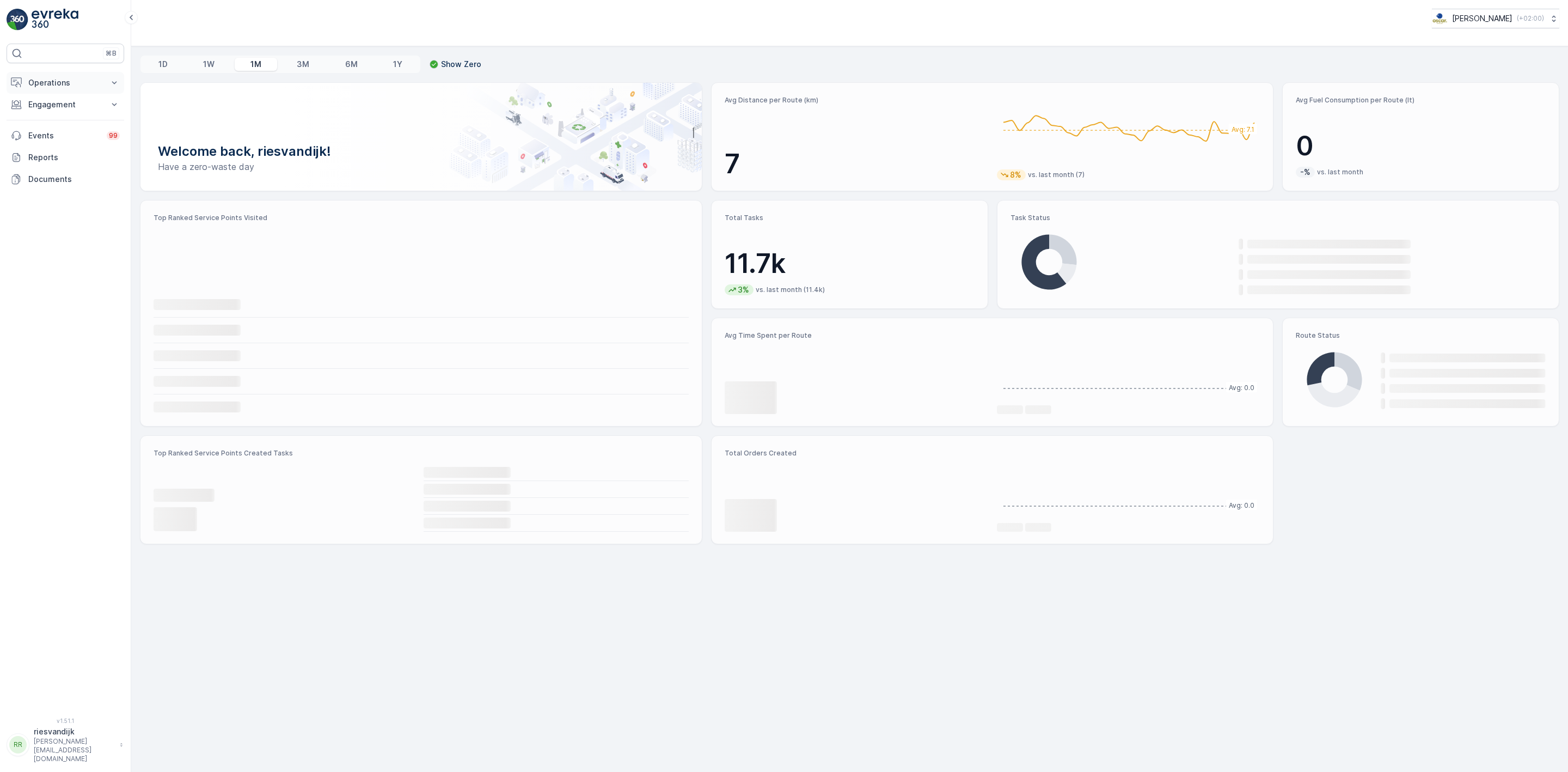
click at [63, 84] on p "Operations" at bounding box center [65, 83] width 74 height 11
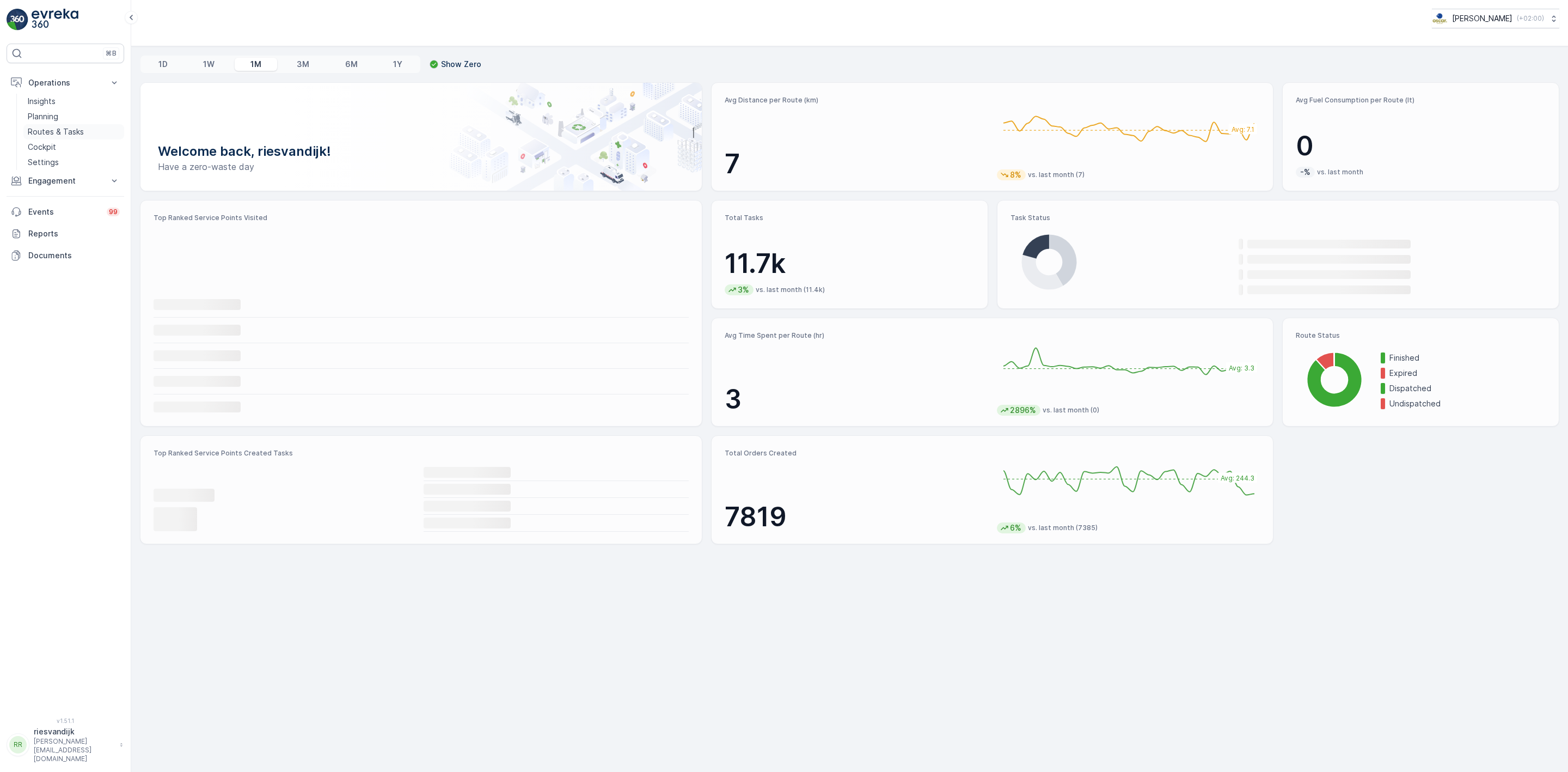
click at [66, 134] on p "Routes & Tasks" at bounding box center [56, 131] width 56 height 11
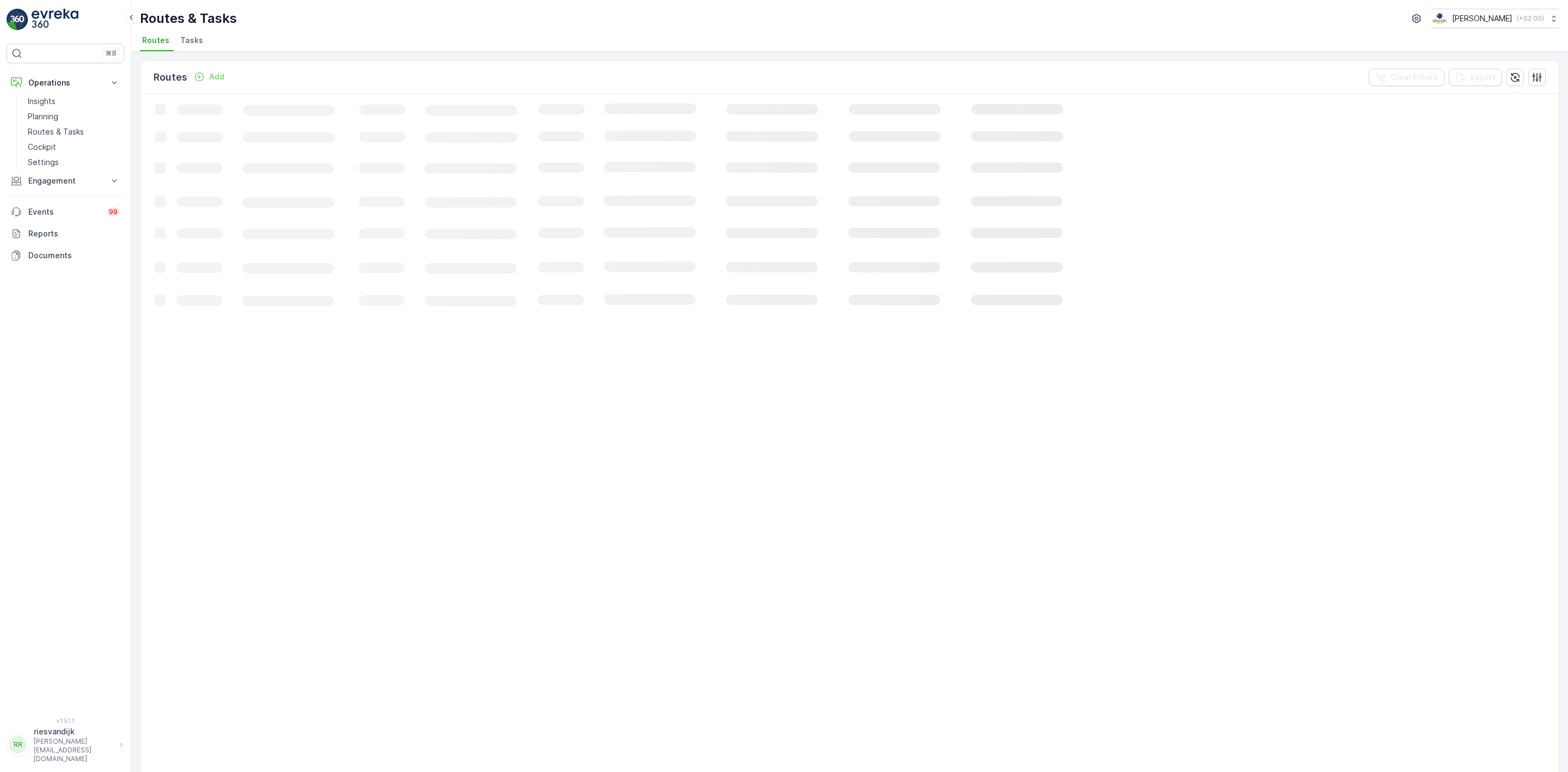
click at [209, 79] on p "Add" at bounding box center [217, 76] width 15 height 11
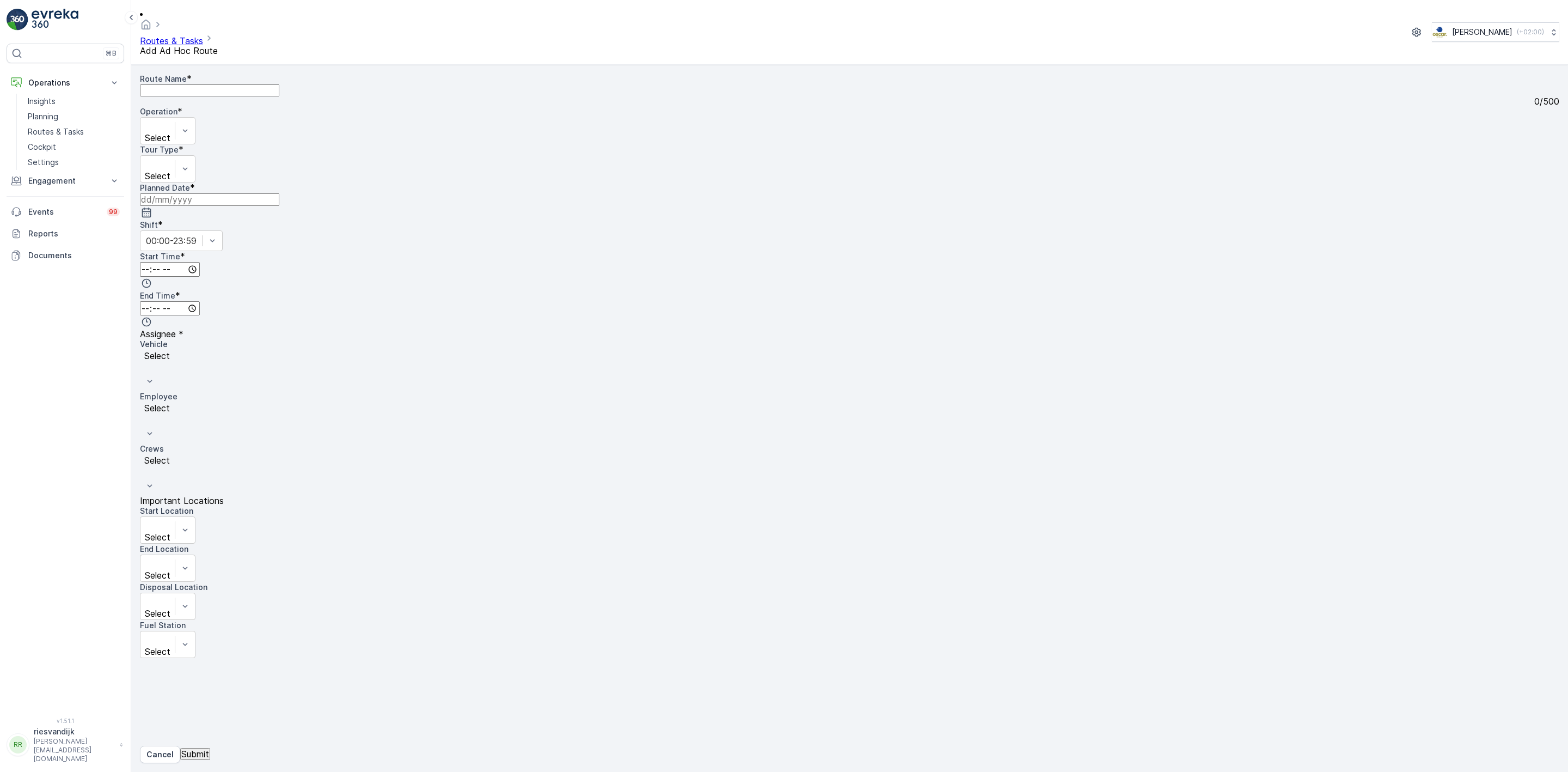
click at [192, 35] on link "Routes & Tasks" at bounding box center [171, 40] width 63 height 11
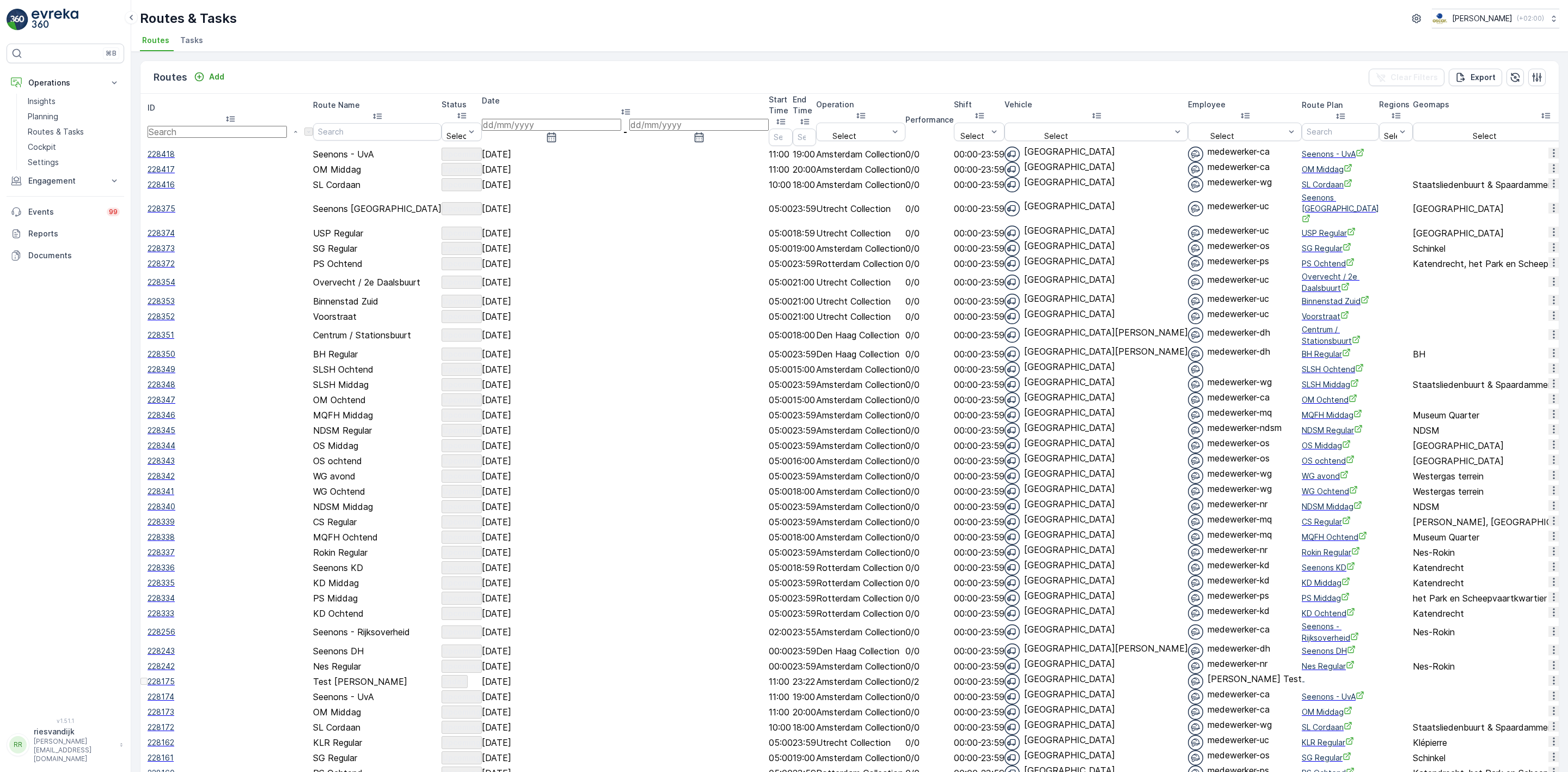
click at [190, 41] on span "Tasks" at bounding box center [192, 40] width 23 height 11
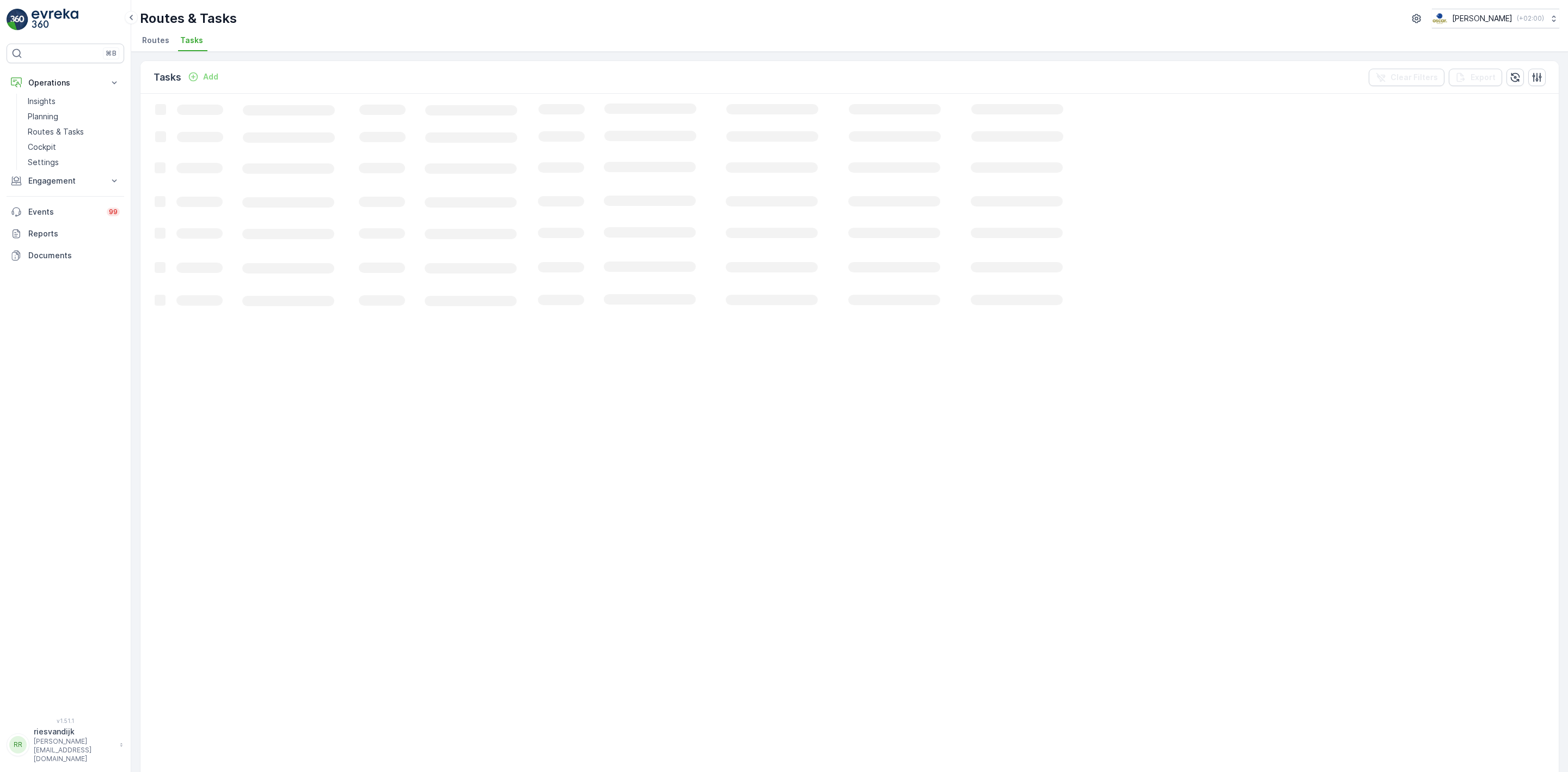
click at [200, 78] on div "Add" at bounding box center [203, 76] width 31 height 11
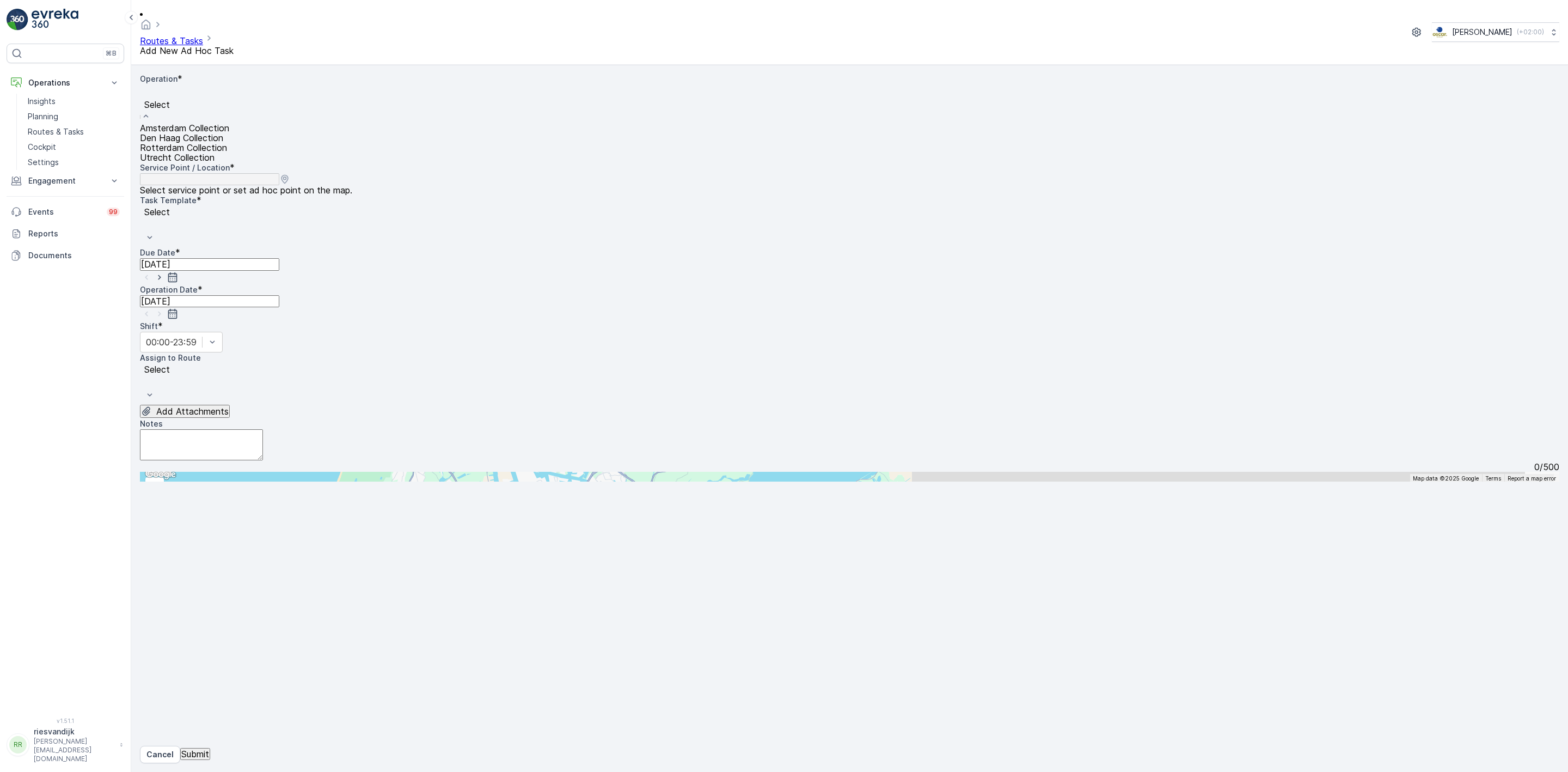
drag, startPoint x: 270, startPoint y: 100, endPoint x: 237, endPoint y: 126, distance: 42.0
click at [229, 126] on div "Amsterdam Collection Den Haag Collection Rotterdam Collection Utrecht Collection" at bounding box center [184, 142] width 89 height 39
click at [223, 132] on span "Den Haag Collection" at bounding box center [181, 137] width 83 height 11
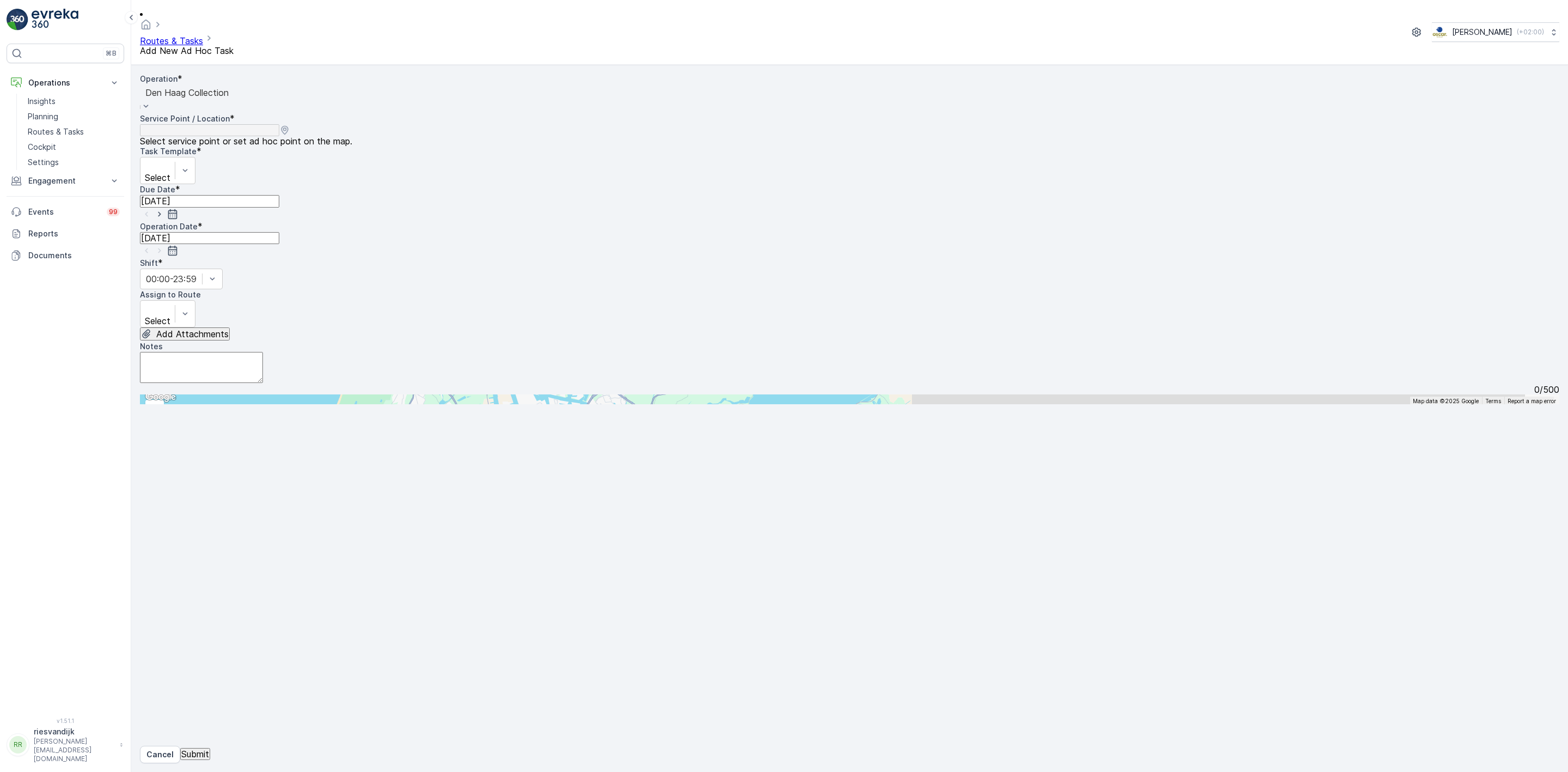
click at [352, 136] on span "Select service point or set ad hoc point on the map." at bounding box center [245, 140] width 212 height 10
click at [247, 394] on input "text" at bounding box center [193, 399] width 107 height 10
type input "bra"
click at [259, 589] on span "Bra m [PERSON_NAME] Spuistraat" at bounding box center [206, 594] width 106 height 10
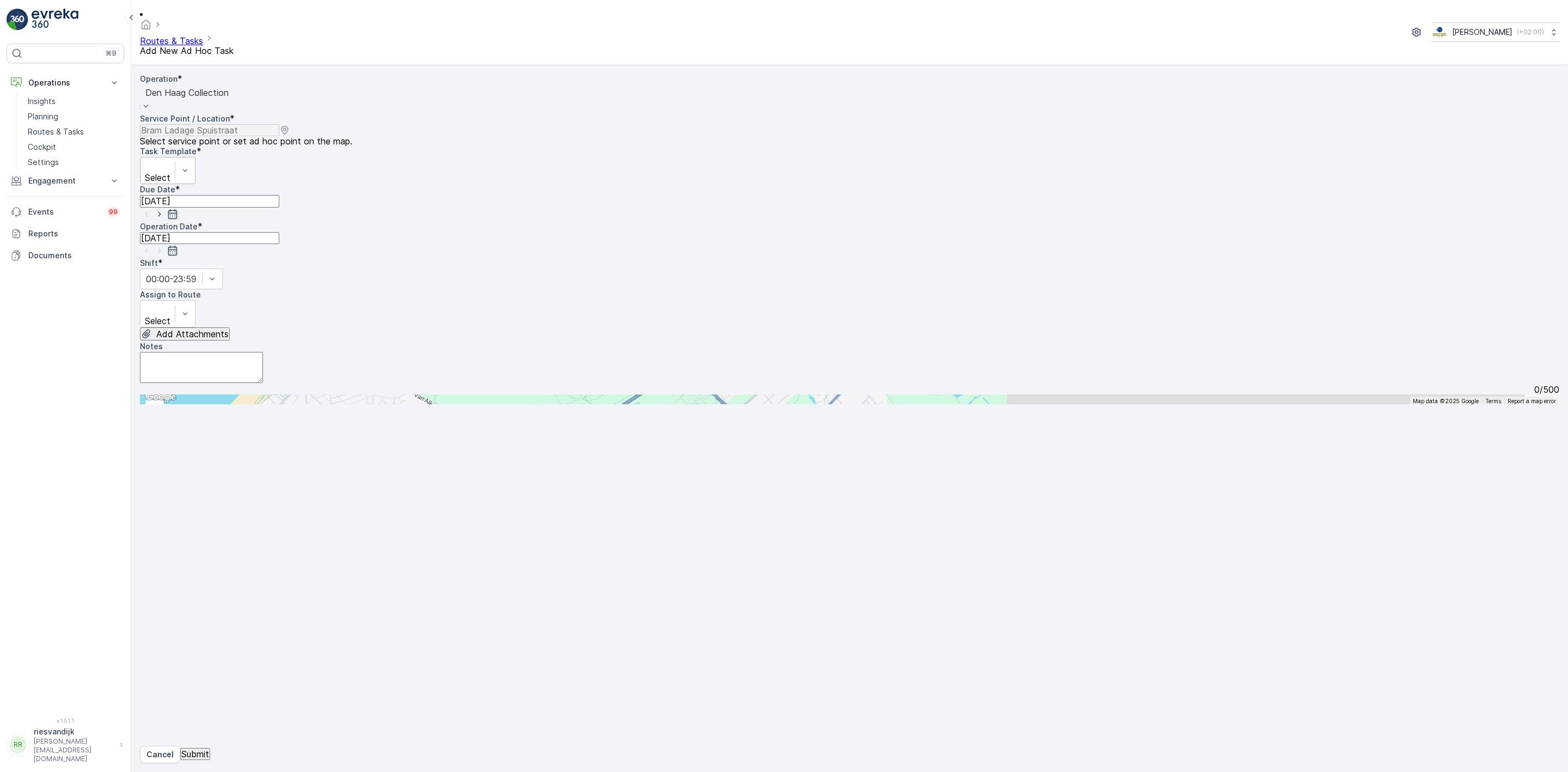
click at [195, 157] on div "Select" at bounding box center [167, 171] width 56 height 27
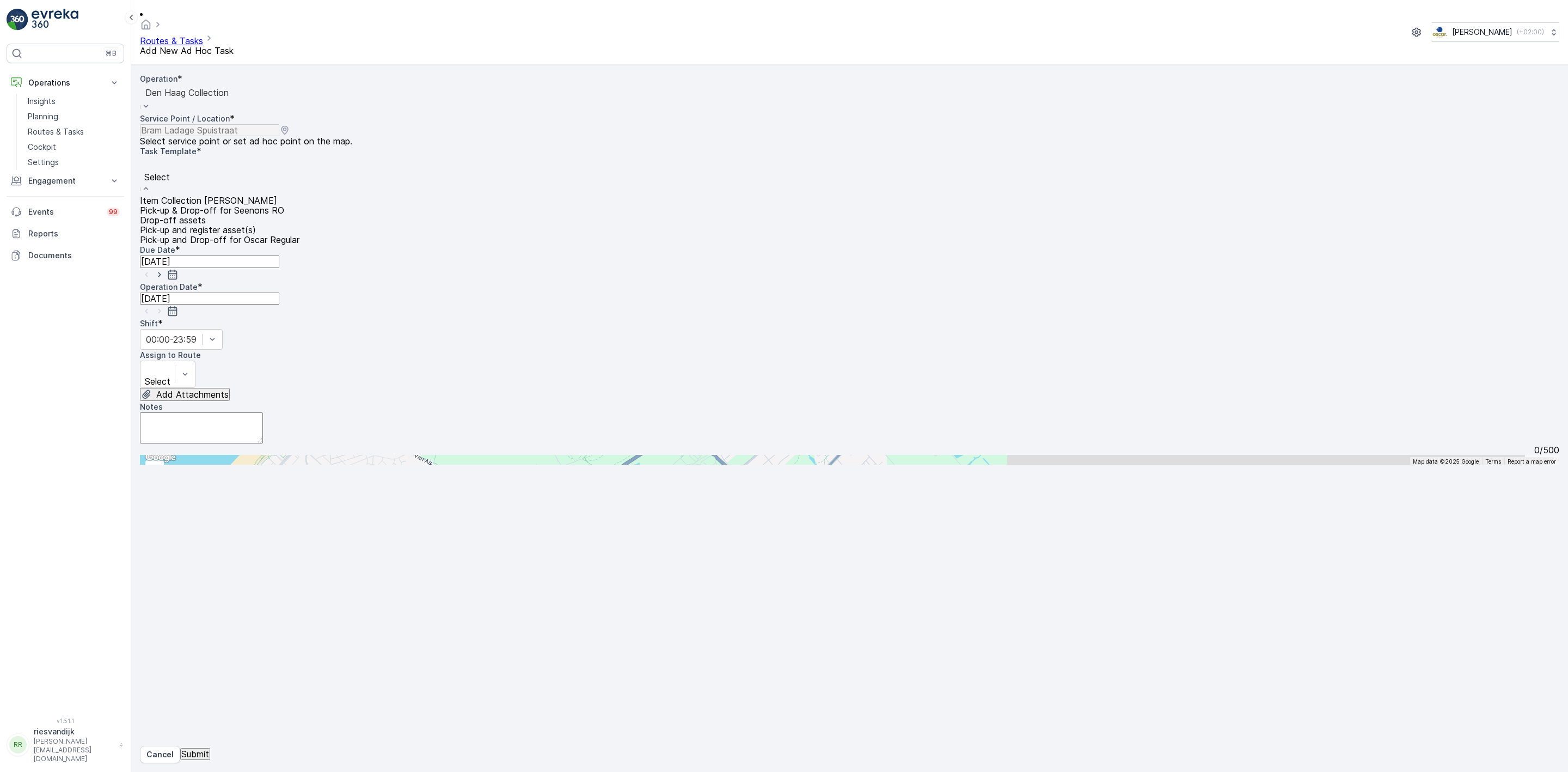
click at [252, 195] on span "Item Collection [PERSON_NAME]" at bounding box center [208, 200] width 137 height 11
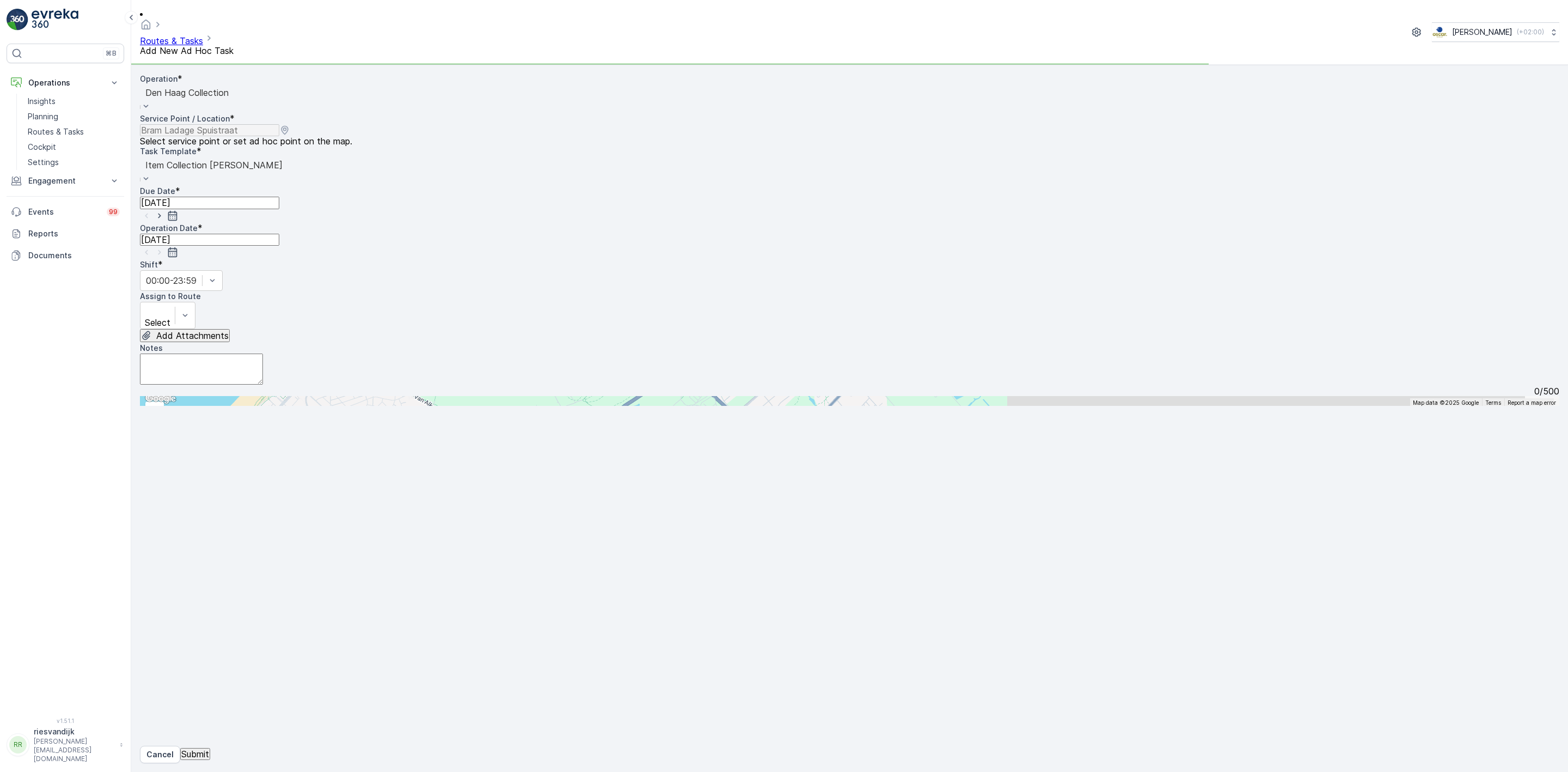
click at [279, 197] on input "[DATE]" at bounding box center [210, 203] width 140 height 12
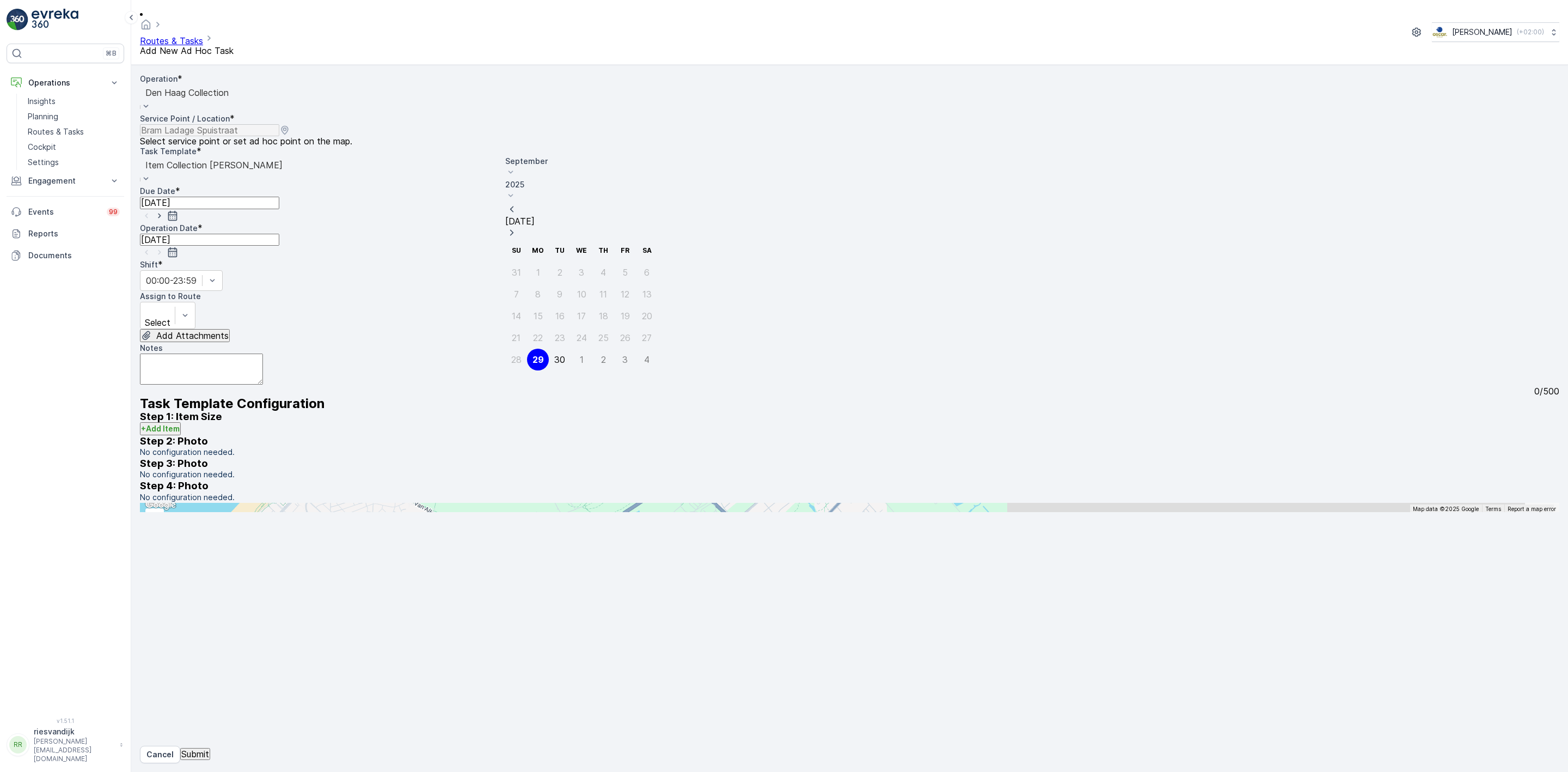
drag, startPoint x: 554, startPoint y: 298, endPoint x: 544, endPoint y: 285, distance: 16.4
click at [554, 355] on div "30" at bounding box center [559, 359] width 11 height 10
type input "[DATE]"
click at [260, 233] on input "[DATE]" at bounding box center [210, 239] width 140 height 12
click at [208, 325] on tbody "31 1 2 3 4 5 6 7 8 9 10 11 12 13 14 15 16 17 18 19 20 21 22 23 24 25 26 27 28 2…" at bounding box center [235, 360] width 153 height 109
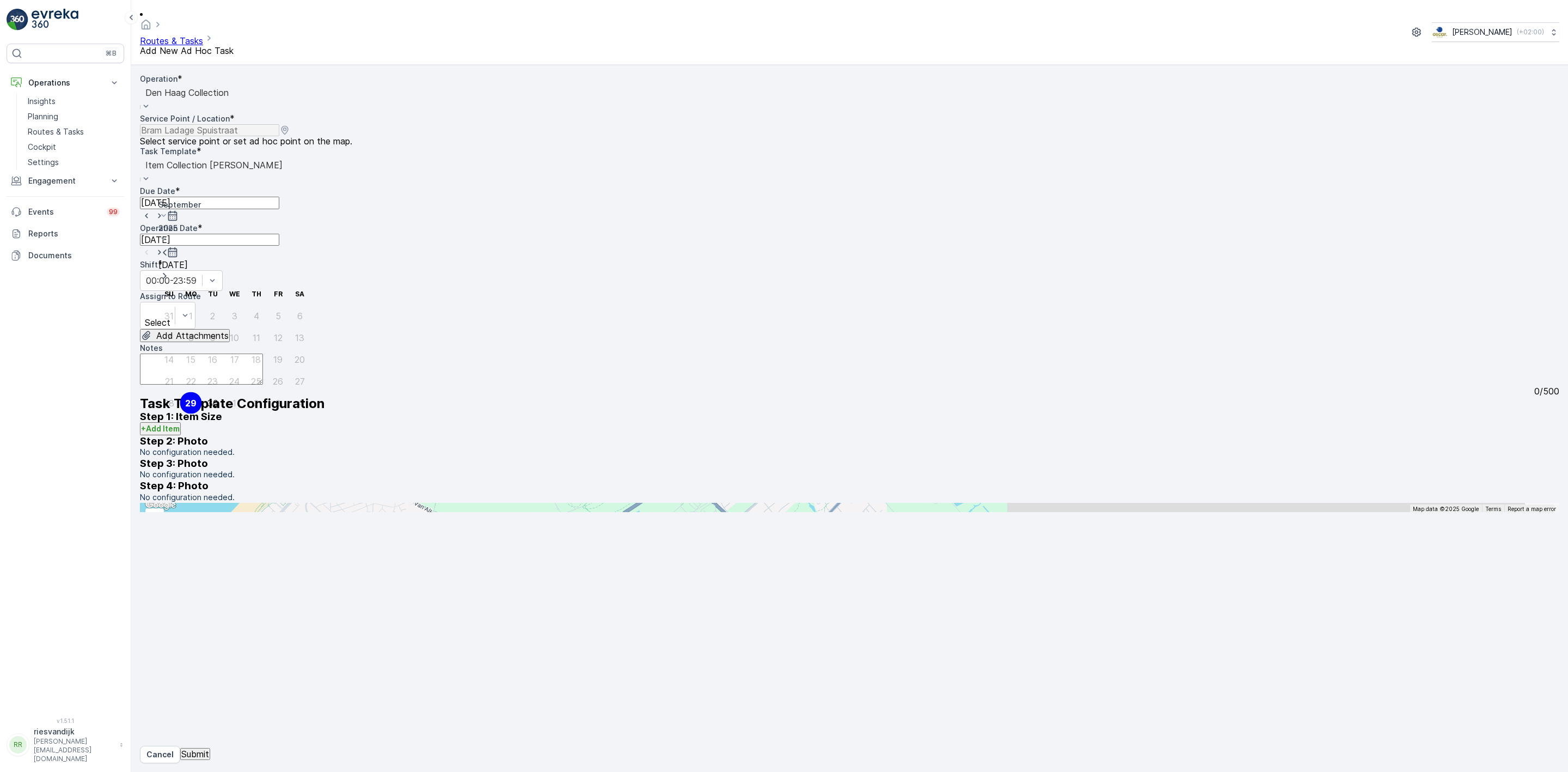
click at [210, 398] on div "30" at bounding box center [213, 403] width 11 height 10
type input "[DATE]"
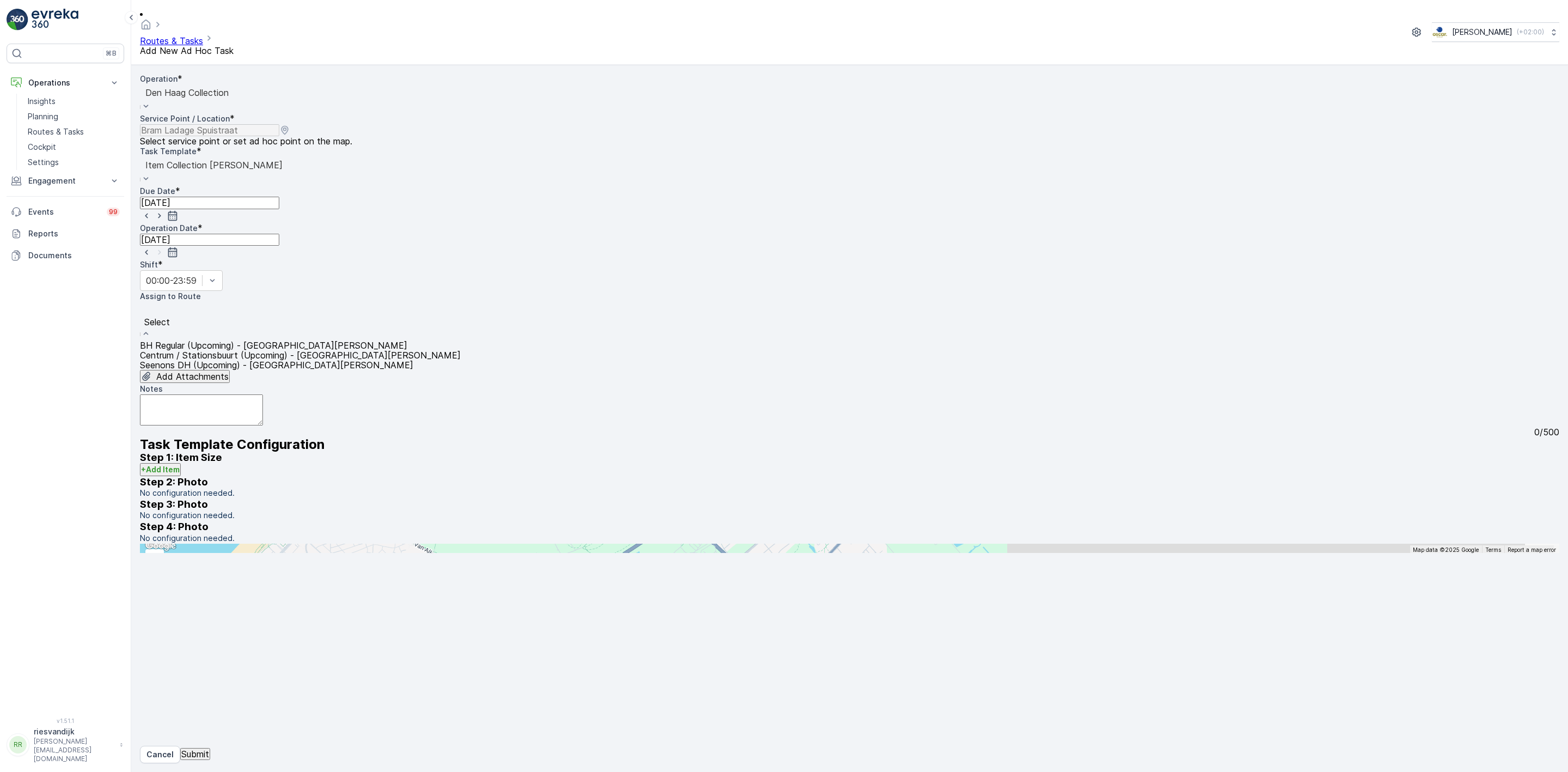
click at [313, 349] on span "Centrum / Stationsbuurt (Upcoming) - [GEOGRAPHIC_DATA][PERSON_NAME]" at bounding box center [300, 355] width 320 height 11
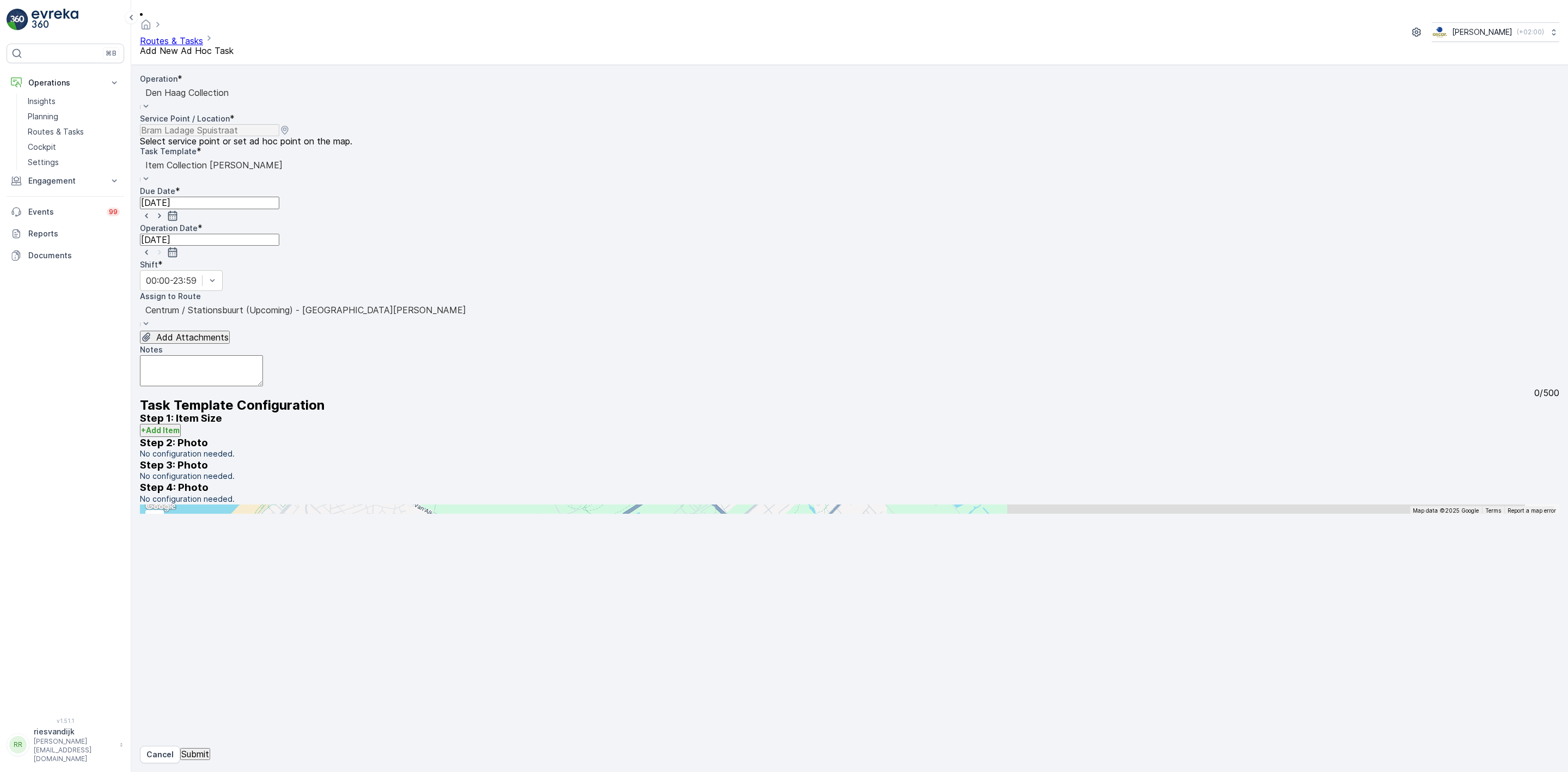
click at [263, 355] on textarea "Notes" at bounding box center [201, 371] width 123 height 31
type textarea "Rol 240l PD zakken leveren, verzamelcontainer (bruine deksel) ophalen. 240L con…"
click at [210, 748] on button "Submit" at bounding box center [195, 754] width 30 height 12
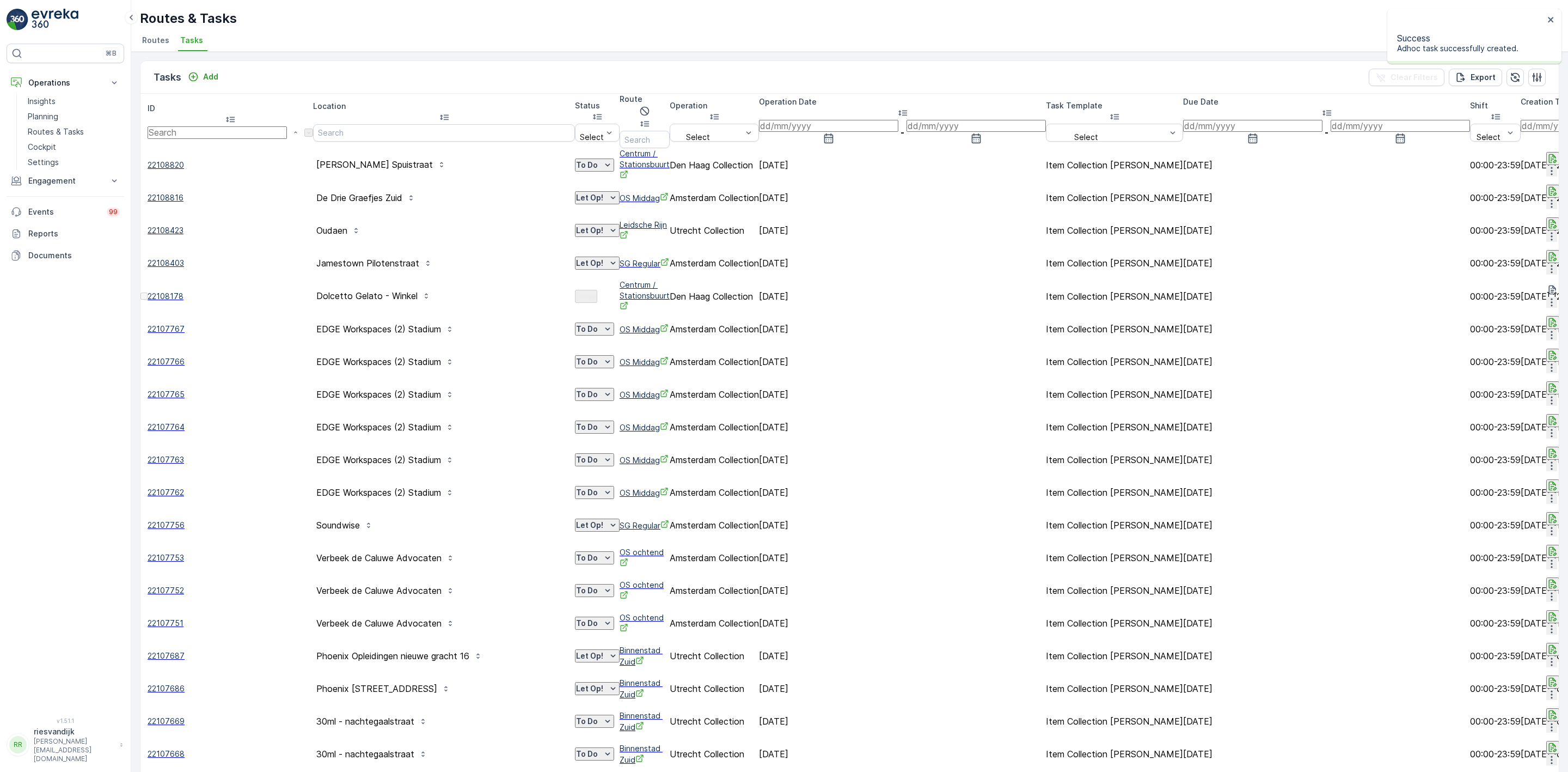
click at [576, 160] on div "To Do" at bounding box center [595, 165] width 37 height 11
click at [491, 188] on span "Let Op!" at bounding box center [486, 193] width 27 height 11
click at [219, 76] on button "Add" at bounding box center [202, 77] width 39 height 13
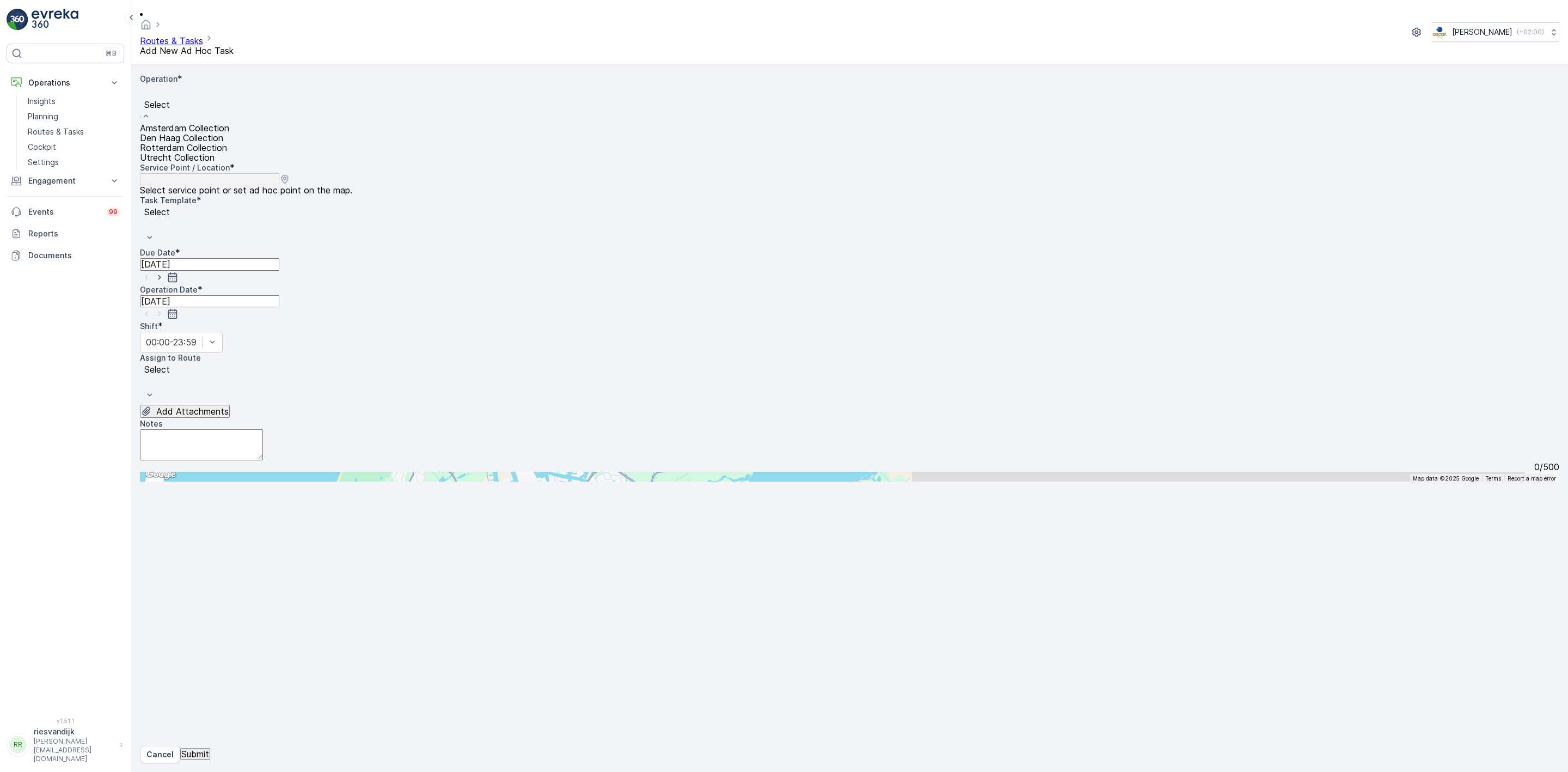
click at [223, 132] on span "Den Haag Collection" at bounding box center [181, 137] width 83 height 11
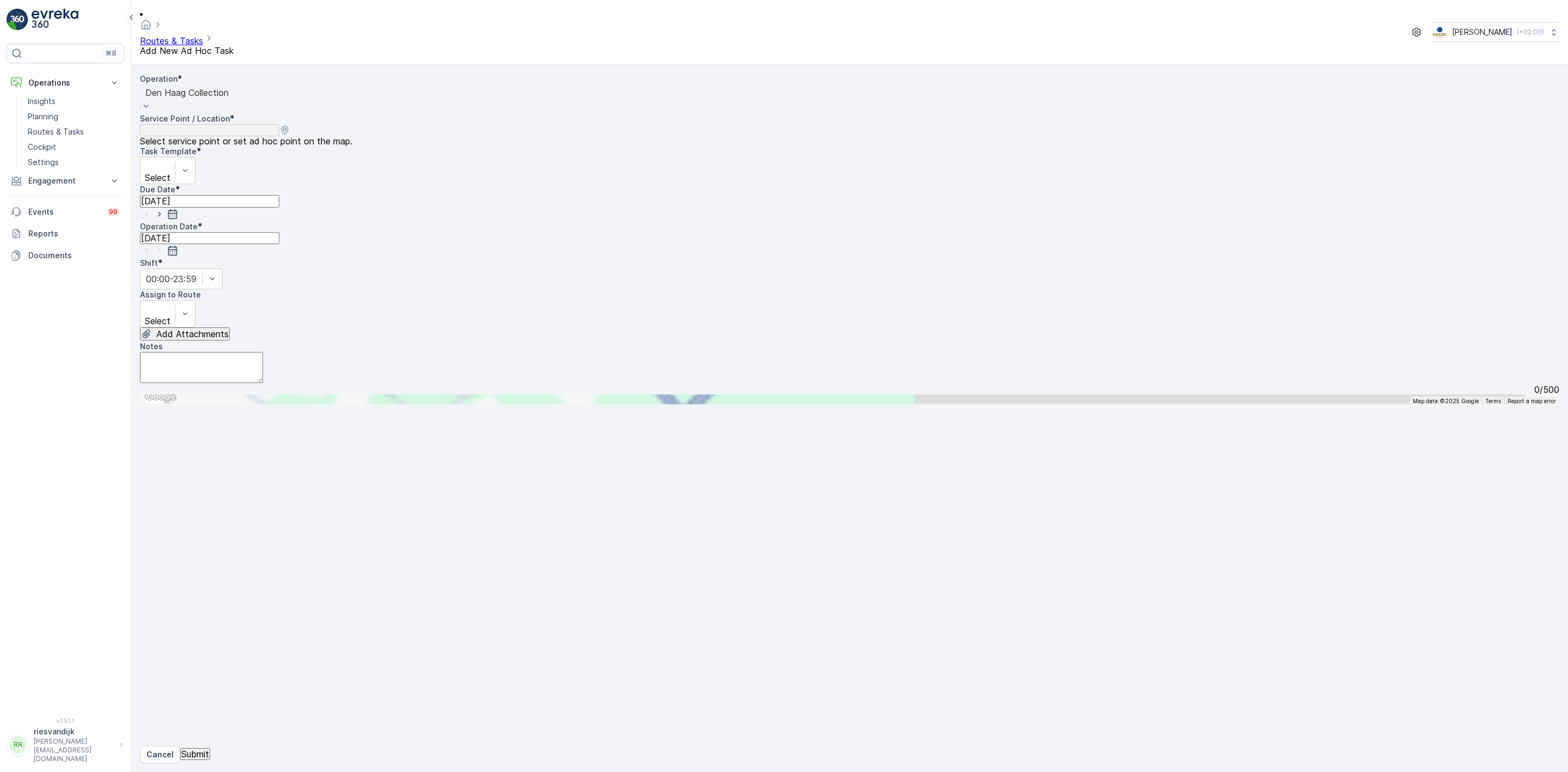
click at [247, 394] on input "text" at bounding box center [193, 399] width 107 height 10
type input "[PERSON_NAME]"
click at [258, 568] on span "[PERSON_NAME] Spuistraat" at bounding box center [205, 573] width 104 height 10
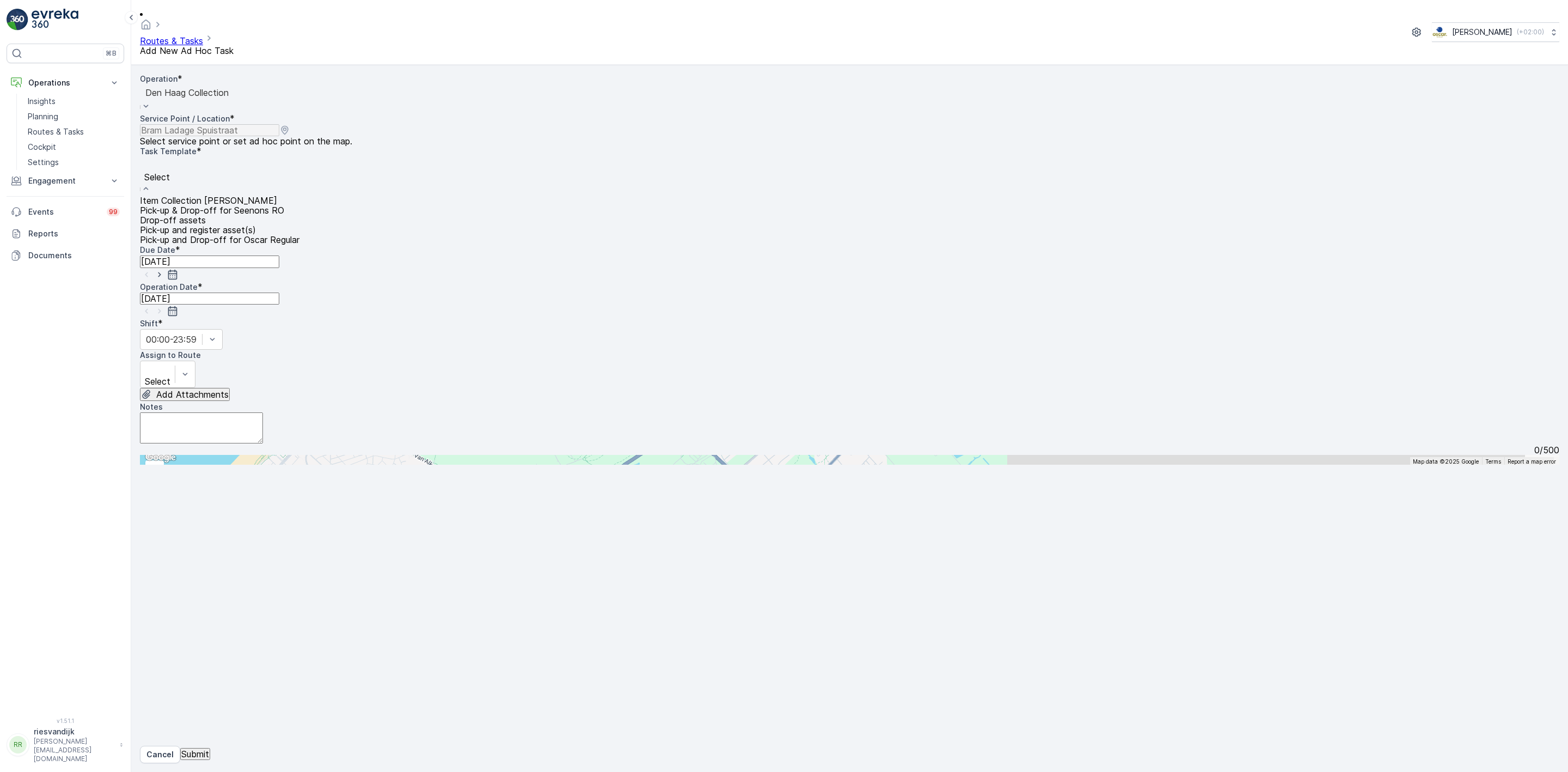
click at [220, 195] on span "Item Collection [PERSON_NAME]" at bounding box center [208, 200] width 137 height 11
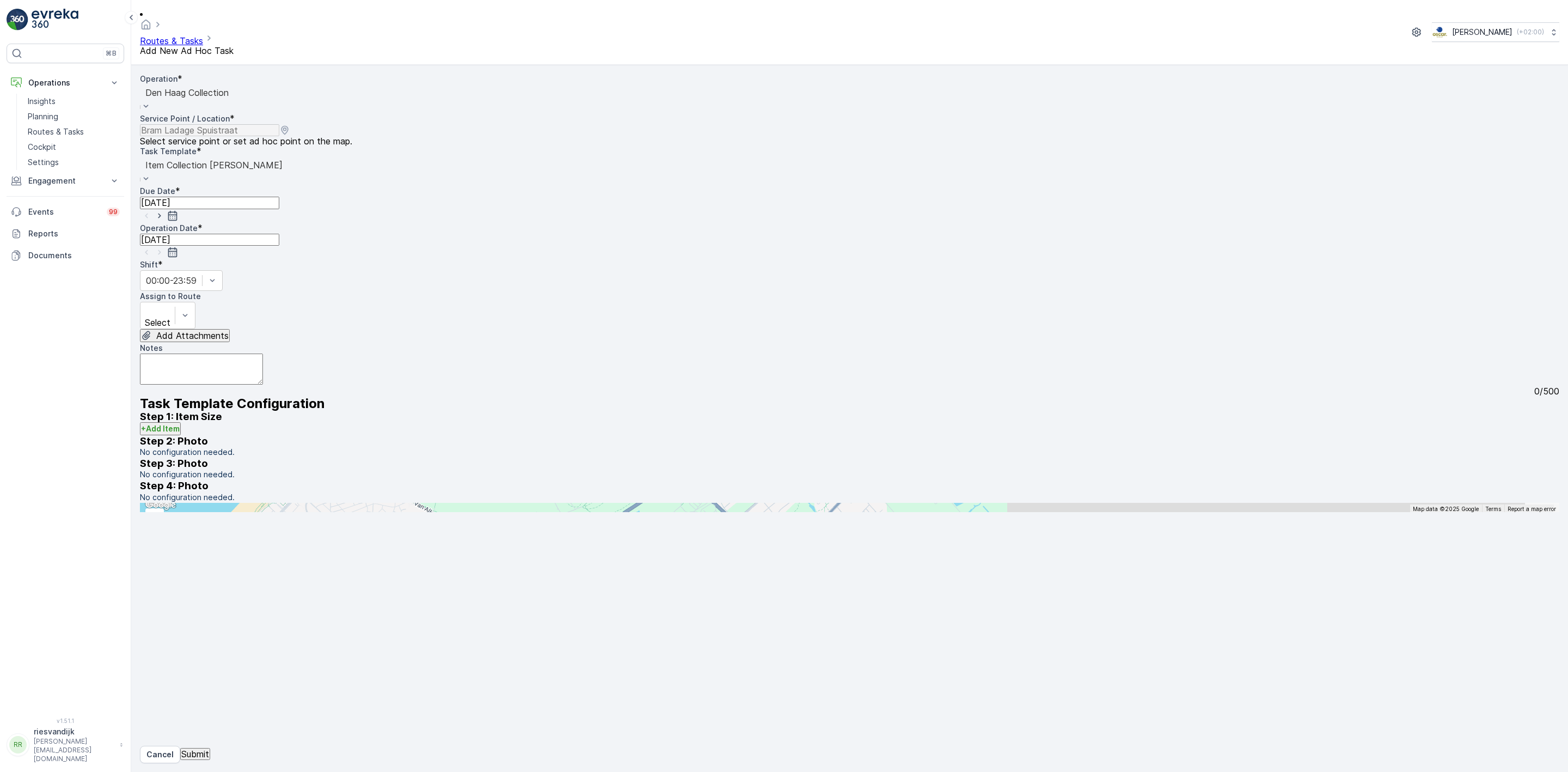
click at [279, 197] on input "[DATE]" at bounding box center [210, 203] width 140 height 12
click at [601, 355] on div "2" at bounding box center [604, 359] width 5 height 10
type input "[DATE]"
click at [346, 193] on div "Operation * option Den [PERSON_NAME] Collection, selected. Den [PERSON_NAME] Co…" at bounding box center [849, 289] width 1419 height 430
click at [279, 233] on input "[DATE]" at bounding box center [210, 239] width 140 height 12
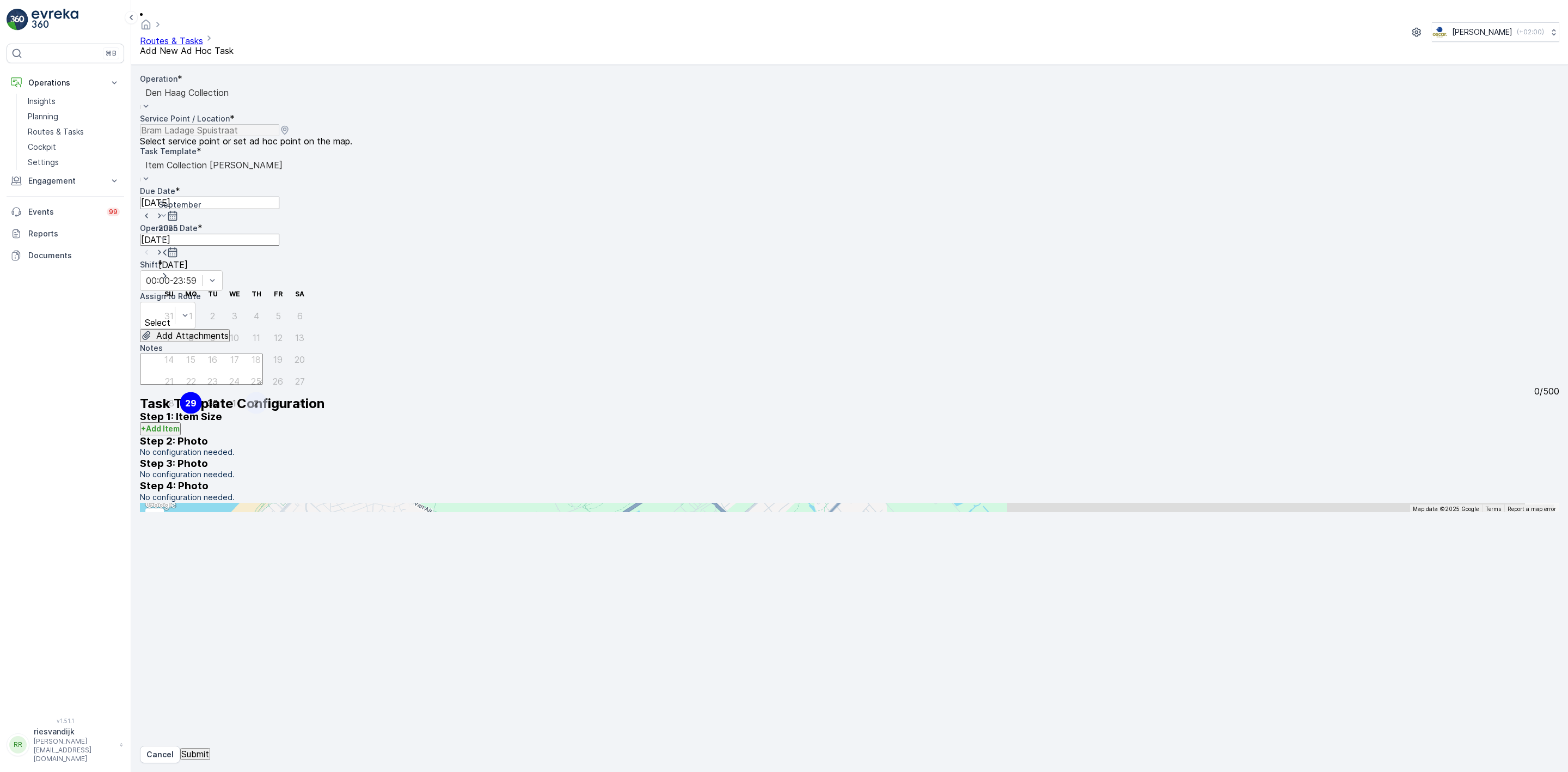
click at [254, 398] on div "2" at bounding box center [256, 403] width 5 height 10
type input "[DATE]"
click at [279, 197] on input "[DATE]" at bounding box center [210, 203] width 140 height 12
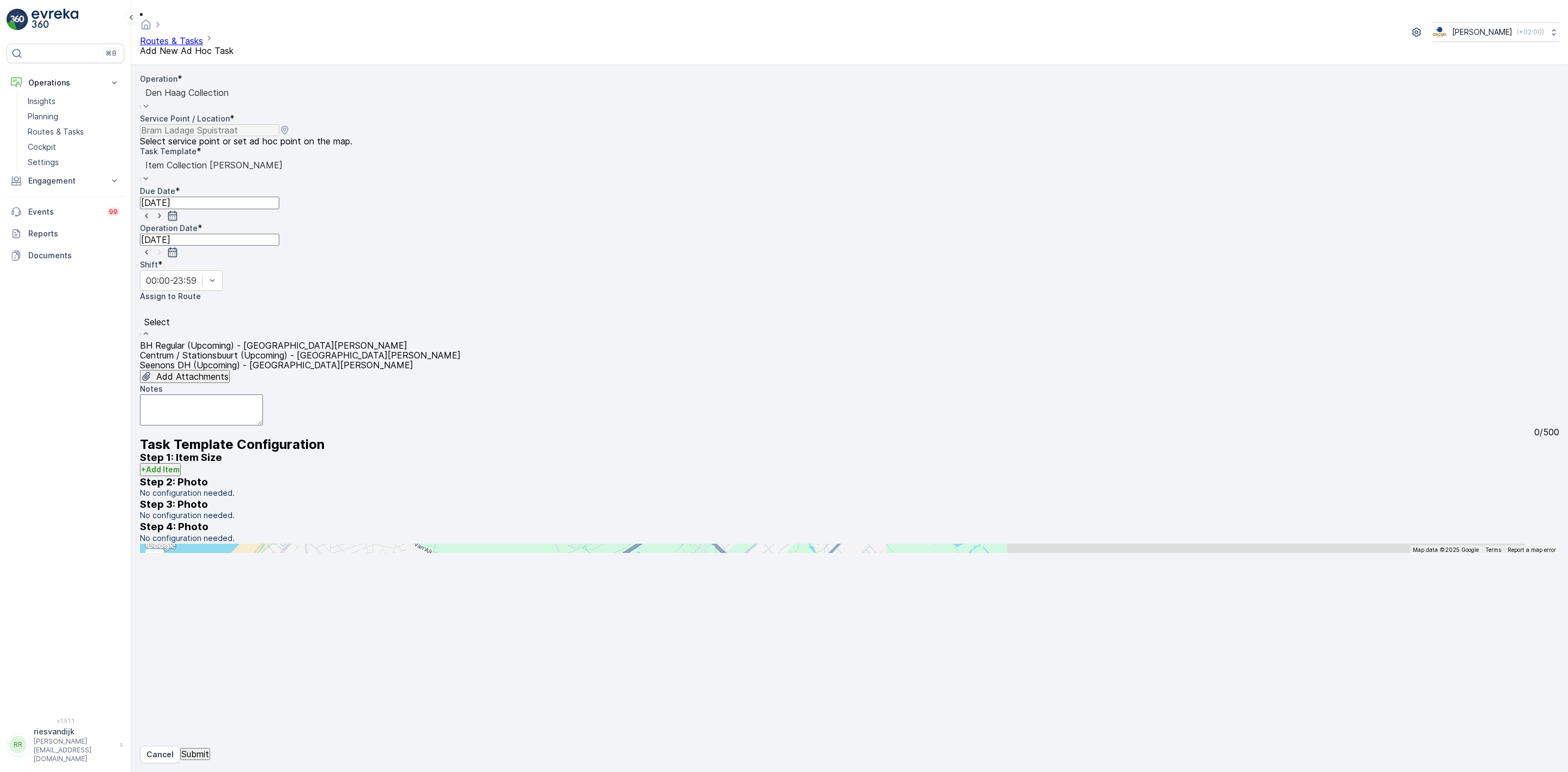
click at [226, 349] on span "Centrum / Stationsbuurt (Upcoming) - [GEOGRAPHIC_DATA][PERSON_NAME]" at bounding box center [300, 355] width 320 height 11
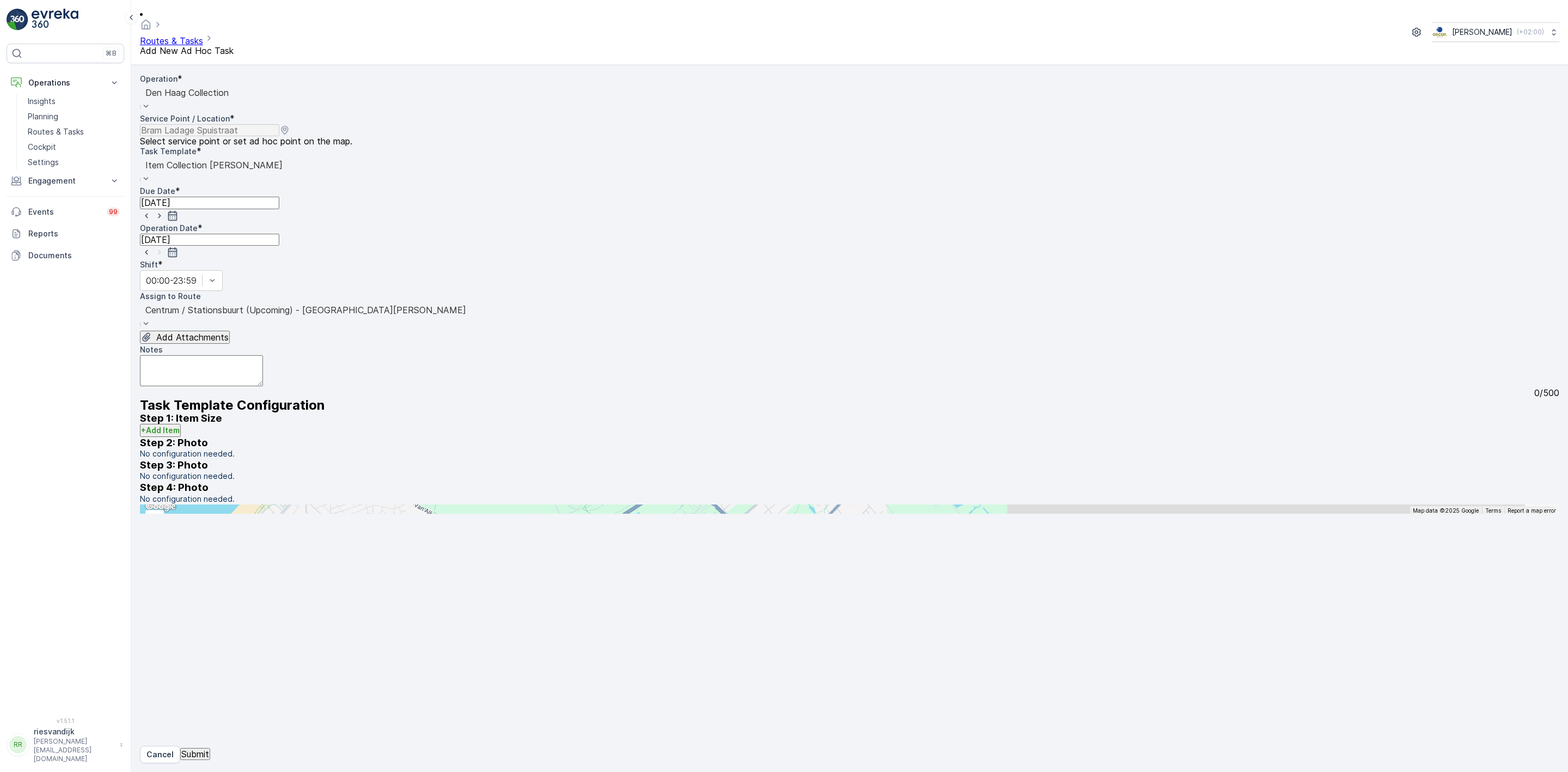
click at [263, 355] on textarea "Notes" at bounding box center [201, 371] width 123 height 31
type textarea "Milan brengt 120L bruine deksel verzamelcontainer, kan vandaag naar de klant ge…"
click at [191, 748] on button "Submit" at bounding box center [195, 754] width 30 height 12
